Goal: Task Accomplishment & Management: Manage account settings

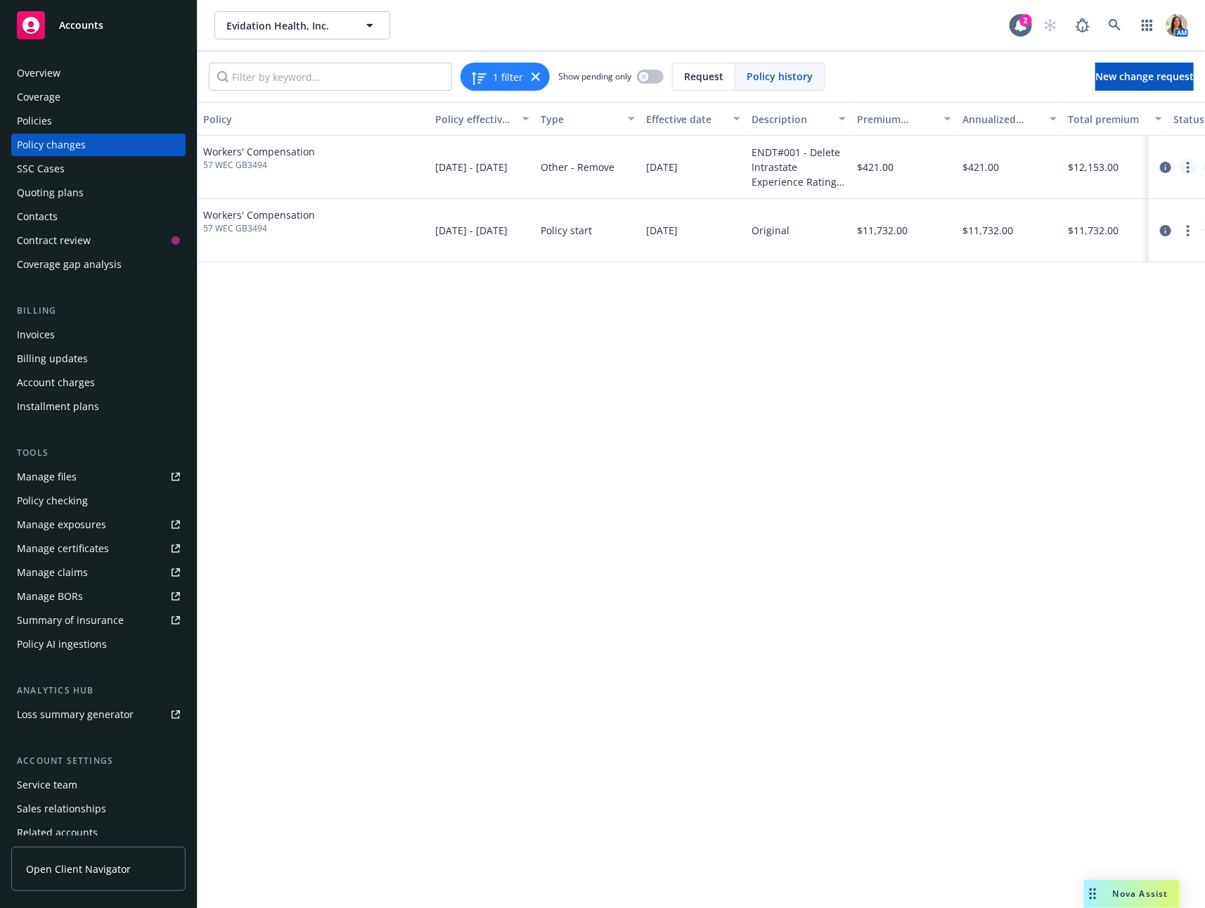
click at [1187, 162] on circle "more" at bounding box center [1188, 163] width 3 height 3
click at [1074, 278] on link "Edit billing info" at bounding box center [1075, 280] width 241 height 28
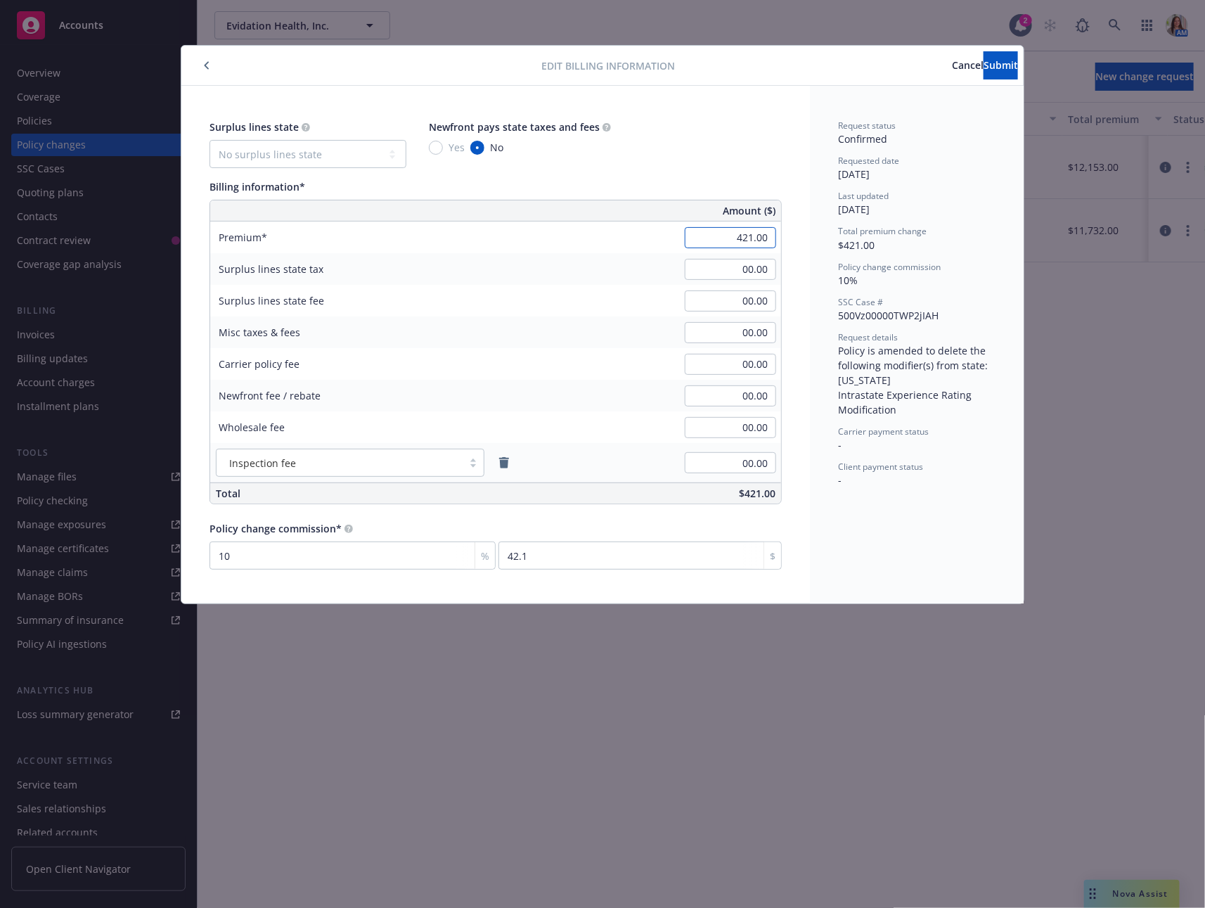
click at [729, 238] on input "421.00" at bounding box center [730, 237] width 91 height 21
type input "425.00"
type input "42.5"
type input "-4.00"
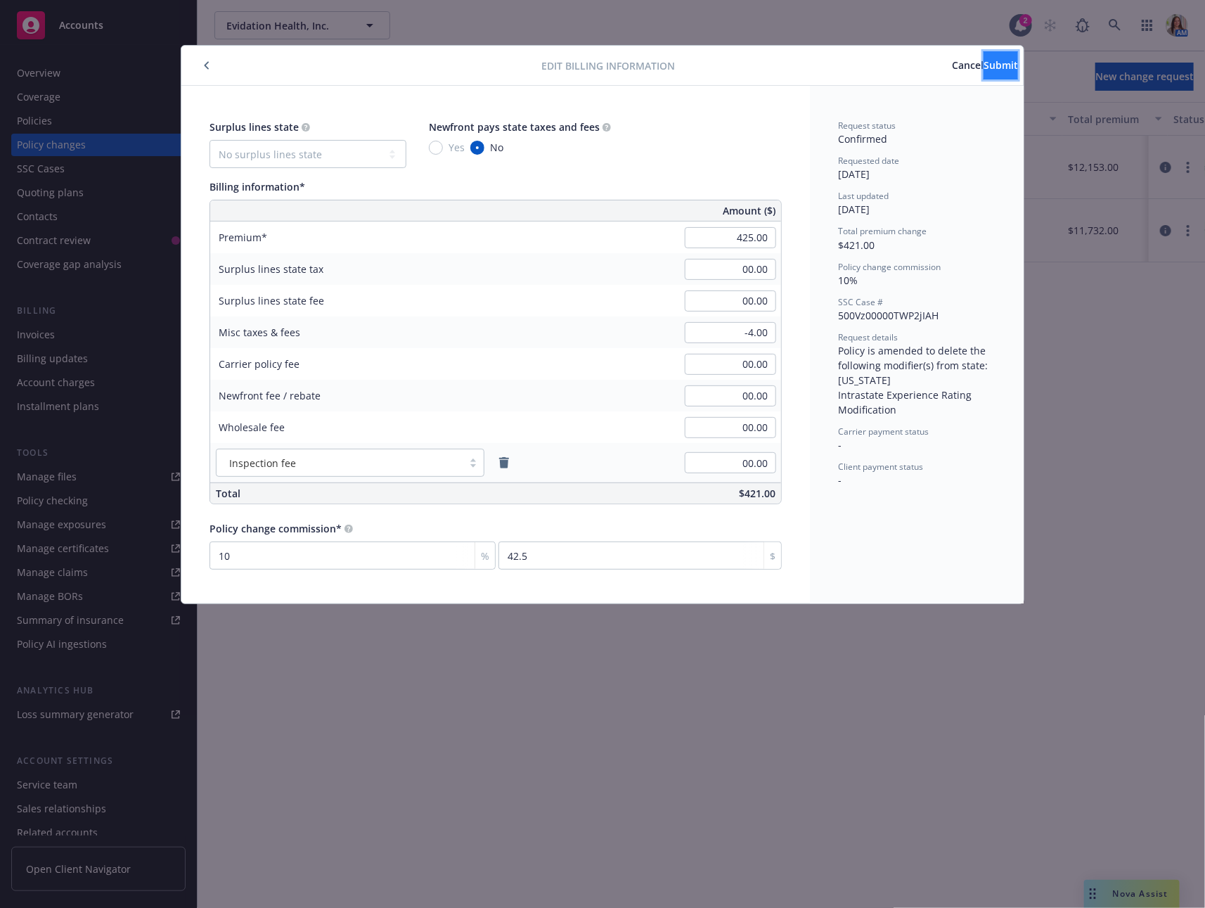
click at [984, 65] on span "Submit" at bounding box center [1001, 64] width 34 height 13
